Goal: Task Accomplishment & Management: Manage account settings

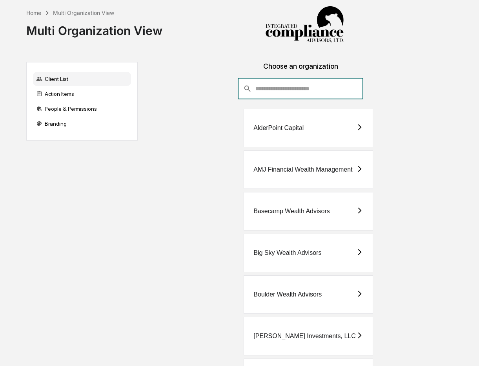
click at [270, 96] on input "consultant-dashboard__filter-organizations-search-bar" at bounding box center [309, 88] width 108 height 21
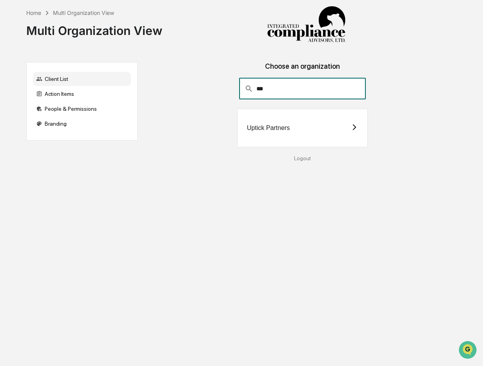
type input "***"
click at [327, 122] on div "Uptick Partners" at bounding box center [302, 128] width 131 height 38
